Goal: Browse casually: Explore the website without a specific task or goal

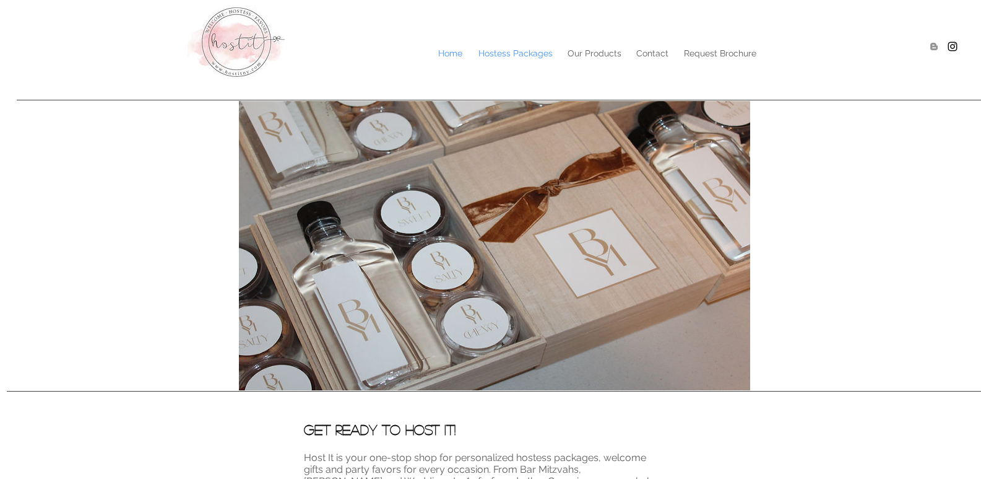
click at [506, 56] on p "Hostess Packages" at bounding box center [515, 53] width 87 height 19
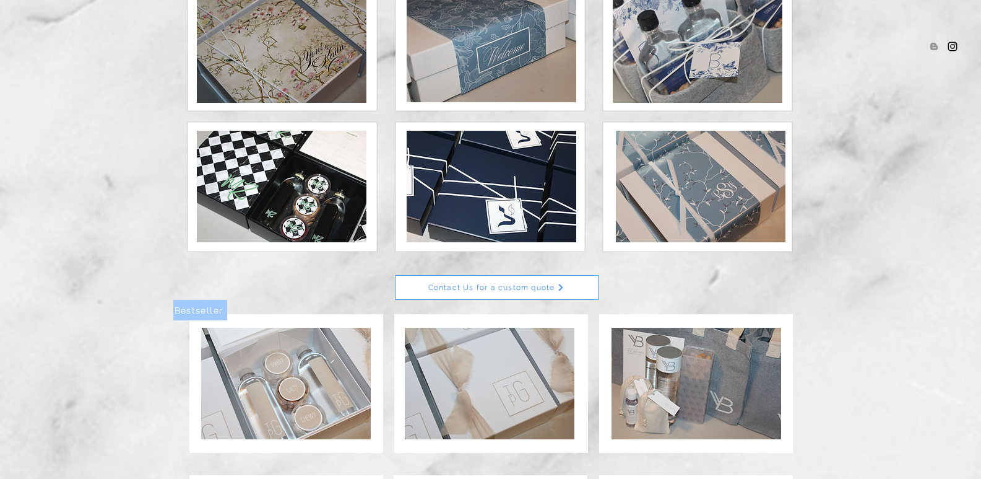
scroll to position [204, 0]
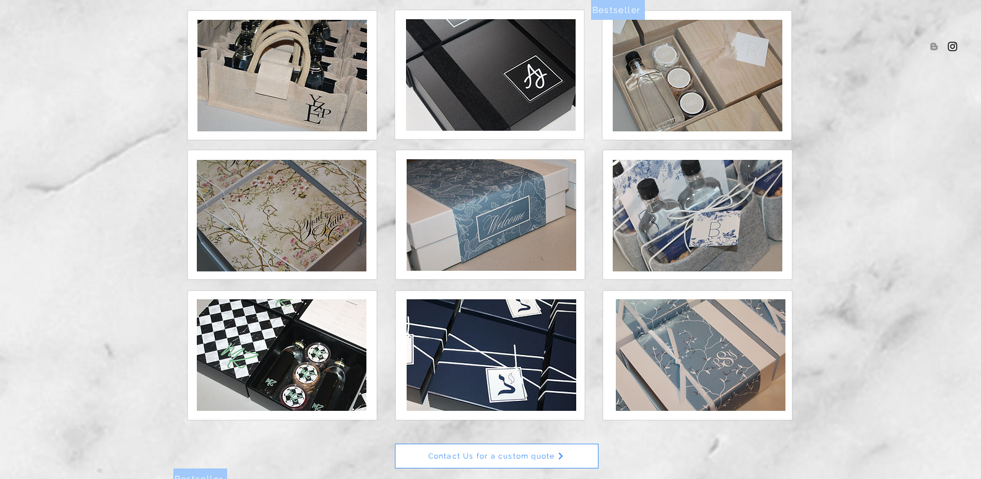
click at [688, 74] on img at bounding box center [698, 75] width 170 height 111
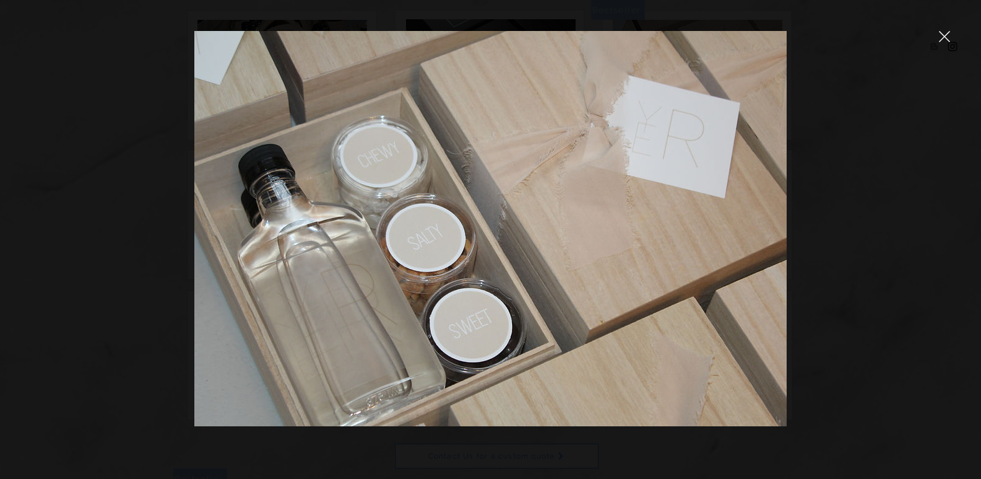
click at [953, 42] on div at bounding box center [490, 239] width 981 height 479
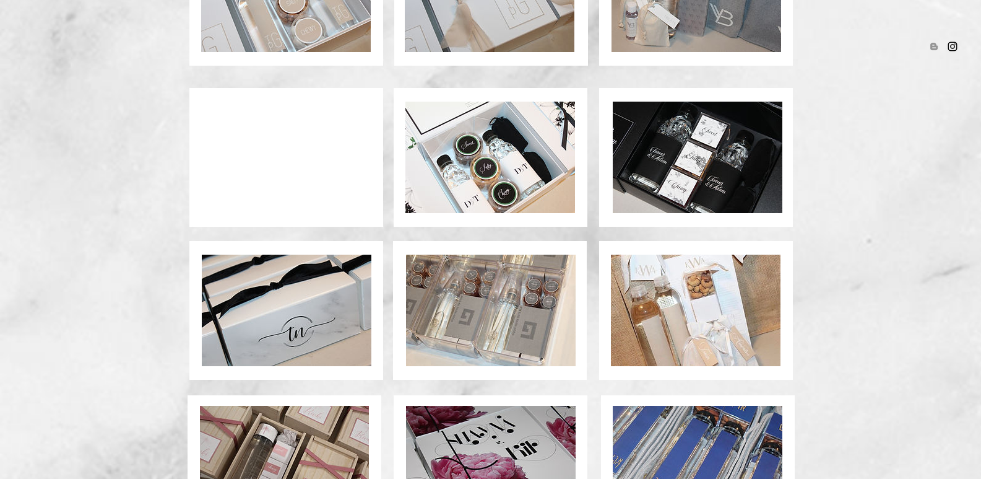
scroll to position [885, 0]
